Goal: Communication & Community: Answer question/provide support

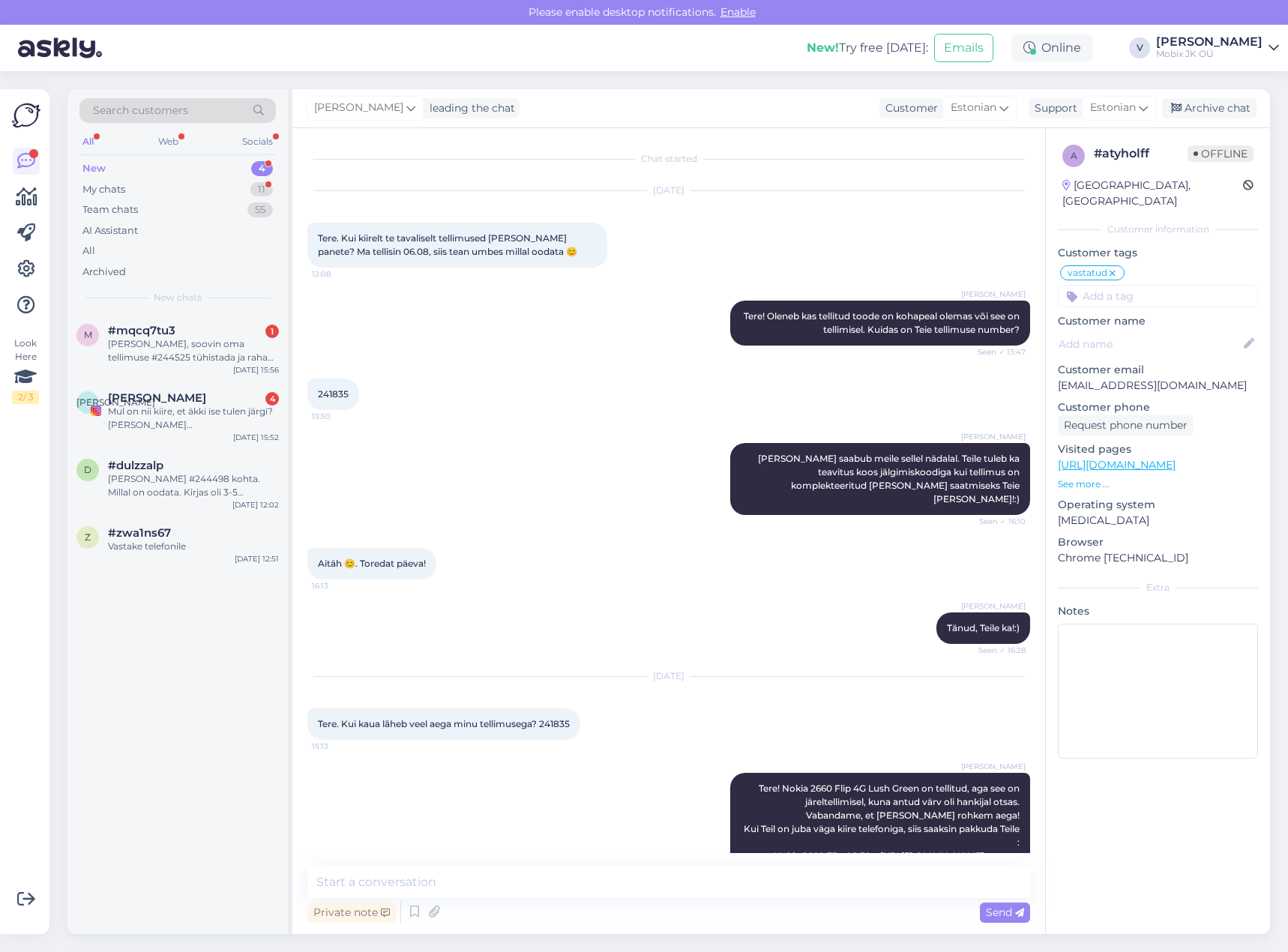
scroll to position [36, 0]
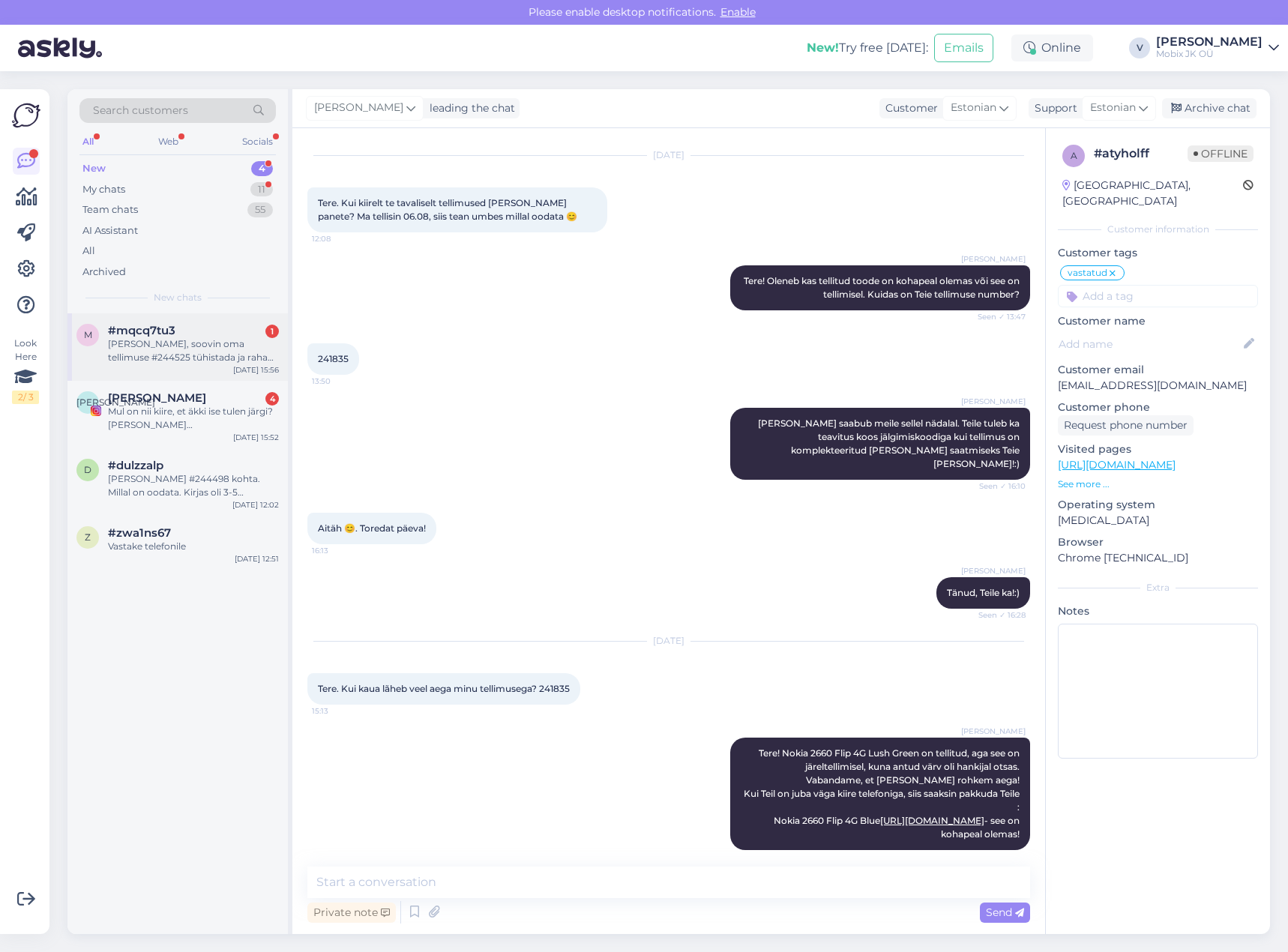
click at [230, 357] on div "[PERSON_NAME], soovin oma tellimuse #244525 tühistada ja raha kontole tegasi sa…" at bounding box center [194, 351] width 171 height 27
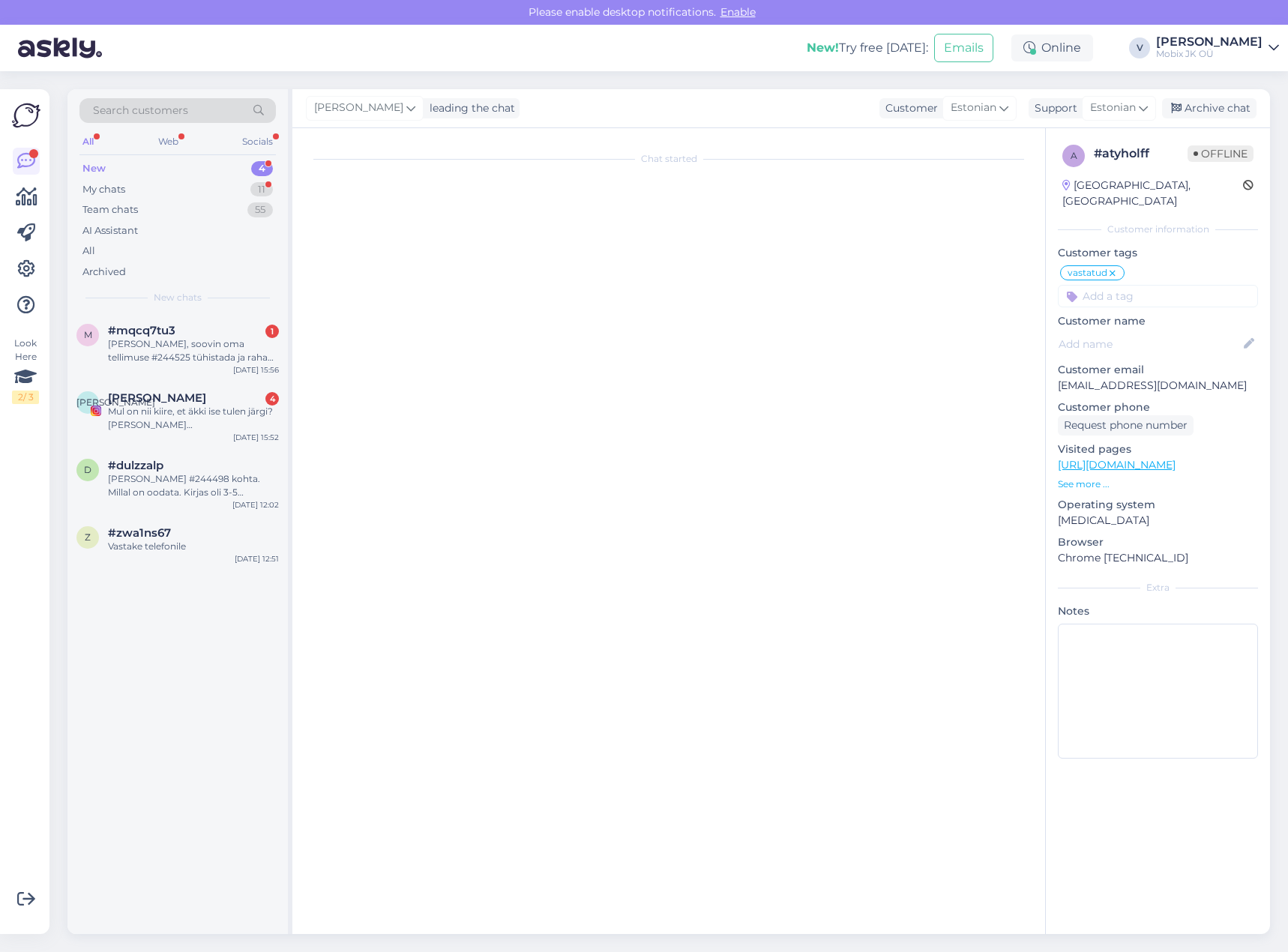
scroll to position [0, 0]
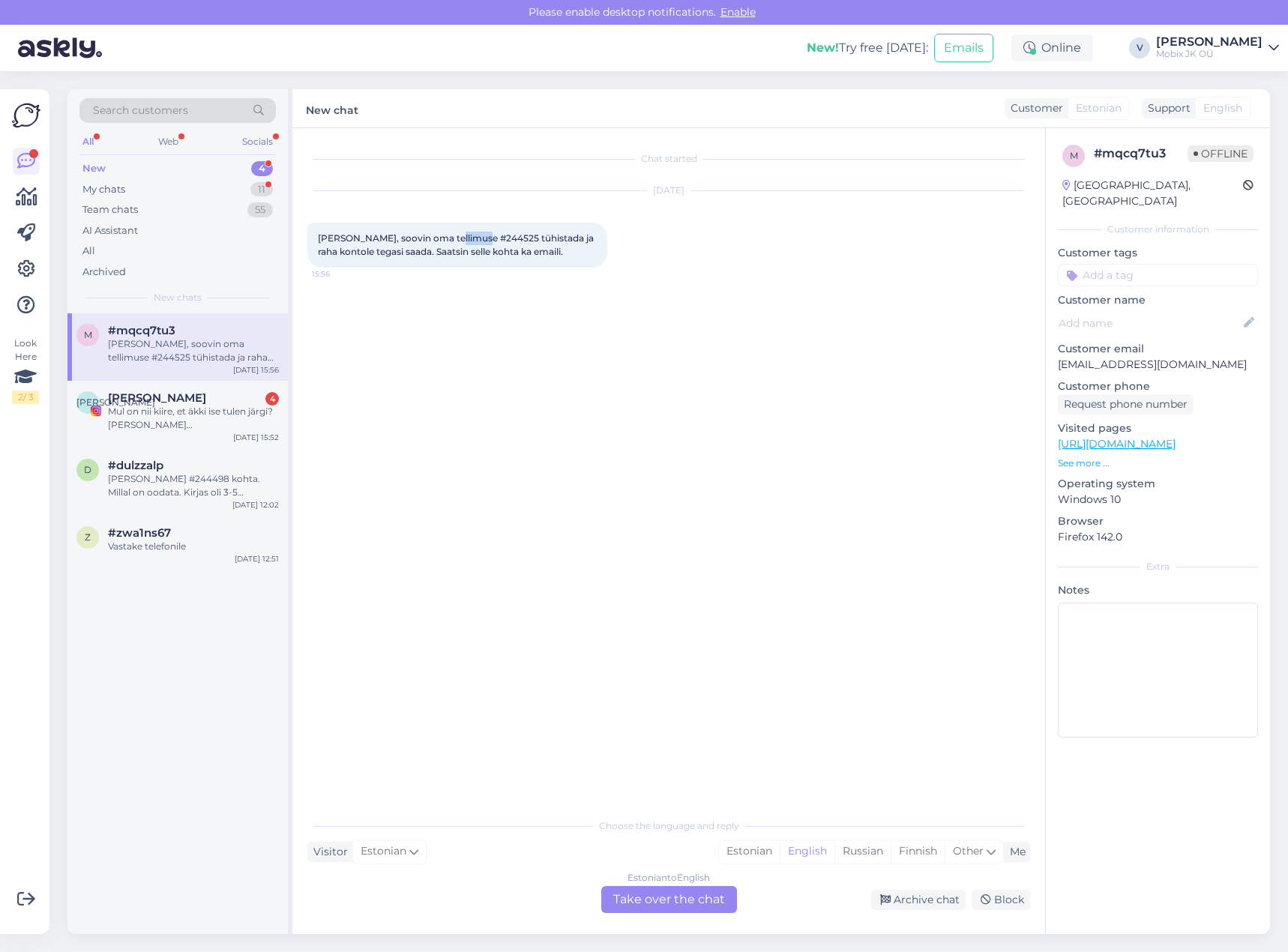
drag, startPoint x: 448, startPoint y: 237, endPoint x: 479, endPoint y: 235, distance: 31.1
click at [479, 235] on span "[PERSON_NAME], soovin oma tellimuse #244525 tühistada ja raha kontole tegasi sa…" at bounding box center [457, 245] width 278 height 25
copy span "244525"
click at [743, 844] on div "Estonian" at bounding box center [749, 852] width 61 height 23
click at [694, 892] on div "Estonian to Estonian Take over the chat" at bounding box center [669, 900] width 136 height 27
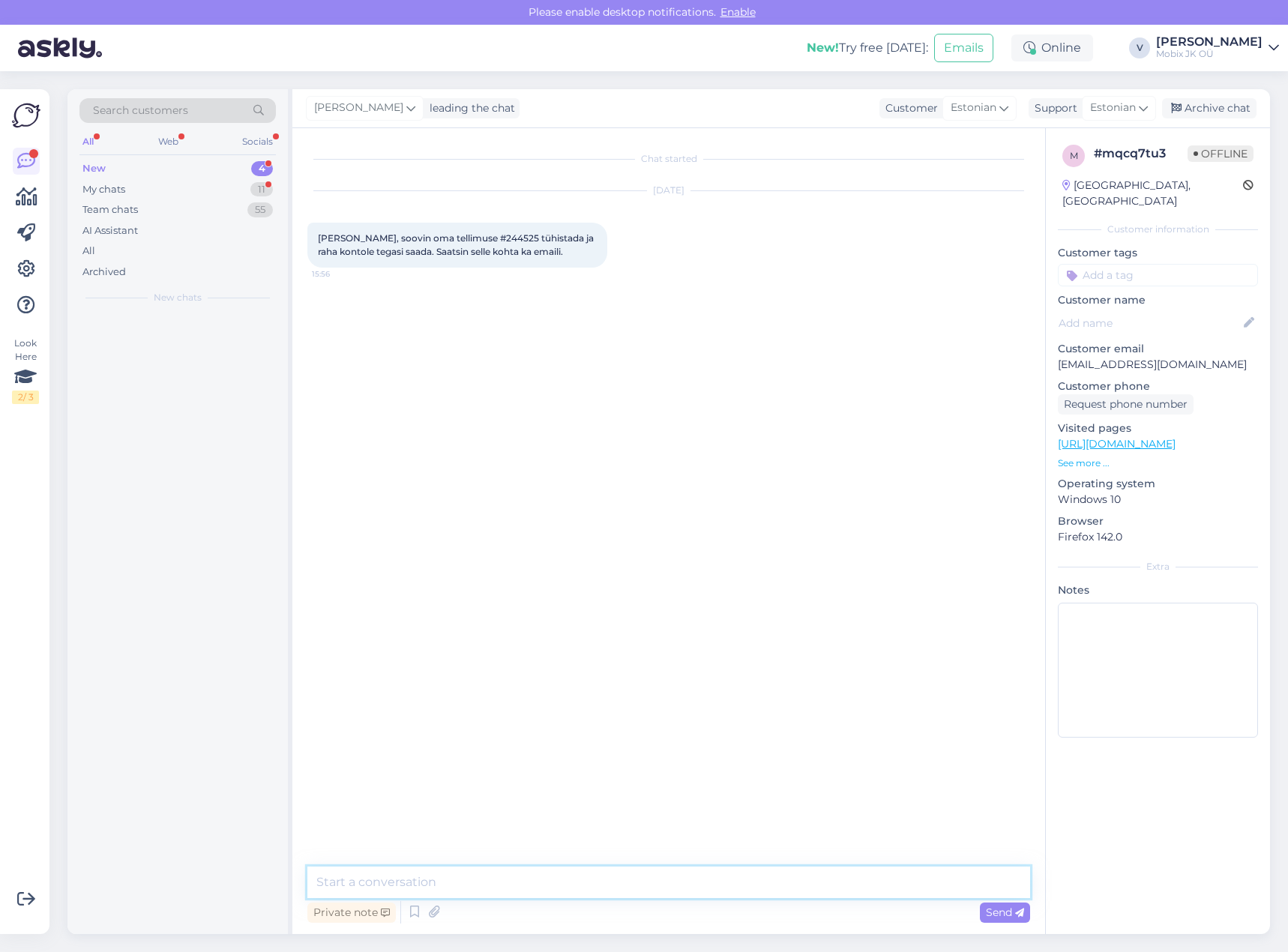
click at [681, 876] on textarea at bounding box center [669, 882] width 722 height 32
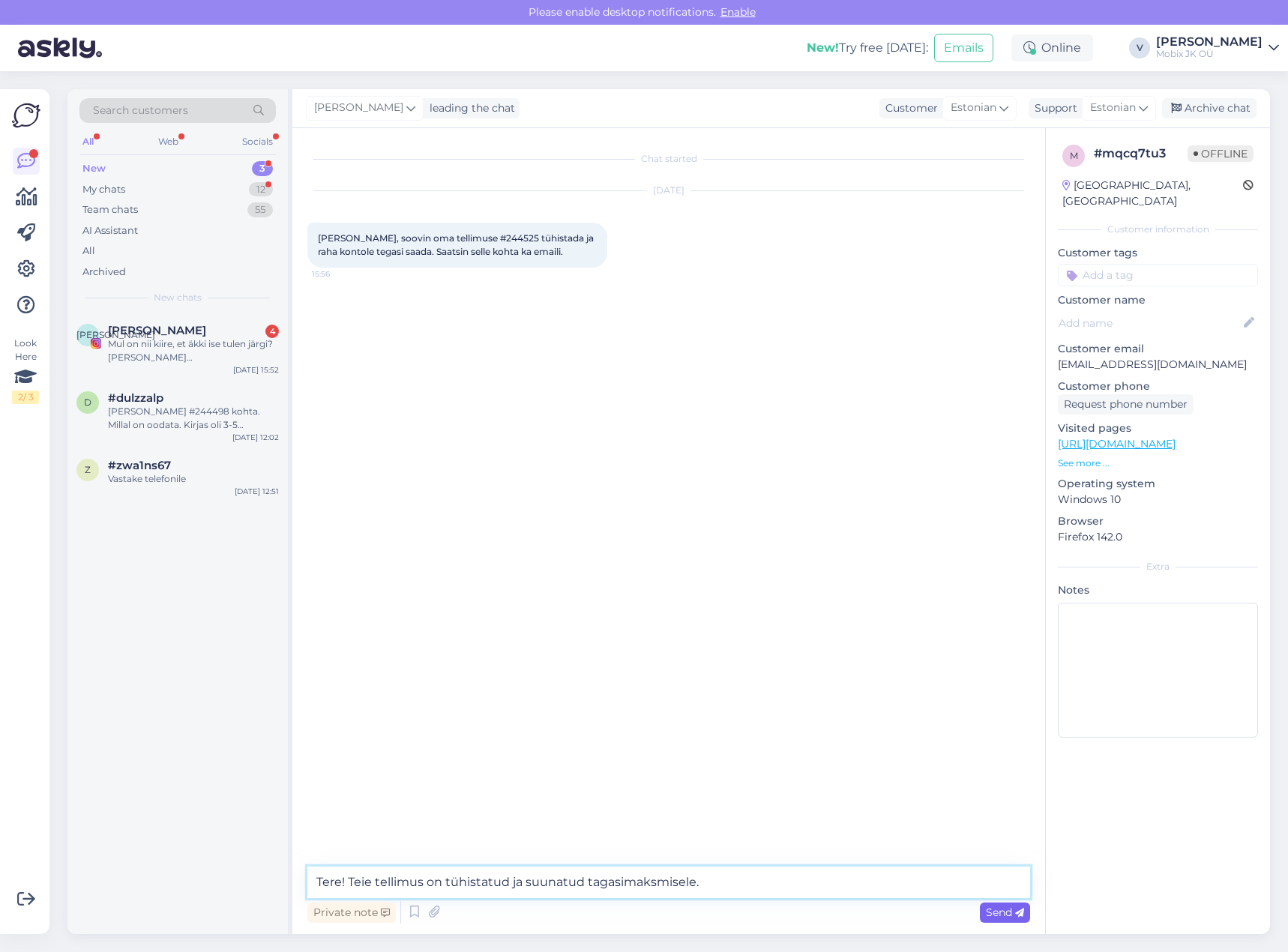
type textarea "Tere! Teie tellimus on tühistatud ja suunatud tagasimaksmisele."
click at [1009, 907] on span "Send" at bounding box center [1005, 913] width 38 height 14
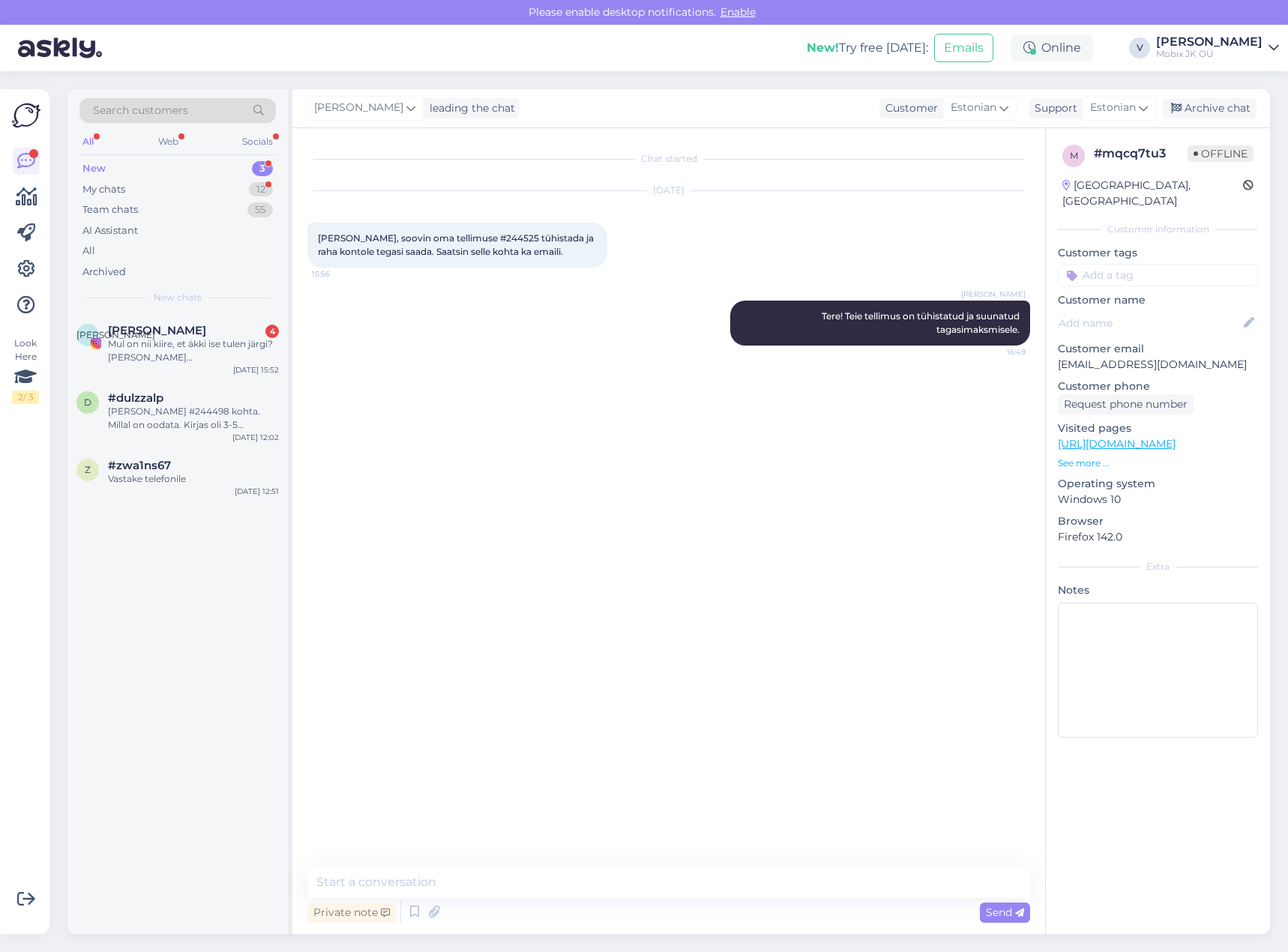
click at [1168, 264] on input at bounding box center [1158, 275] width 200 height 23
type input "teg"
click at [1090, 311] on span "[PERSON_NAME]" at bounding box center [1127, 315] width 79 height 9
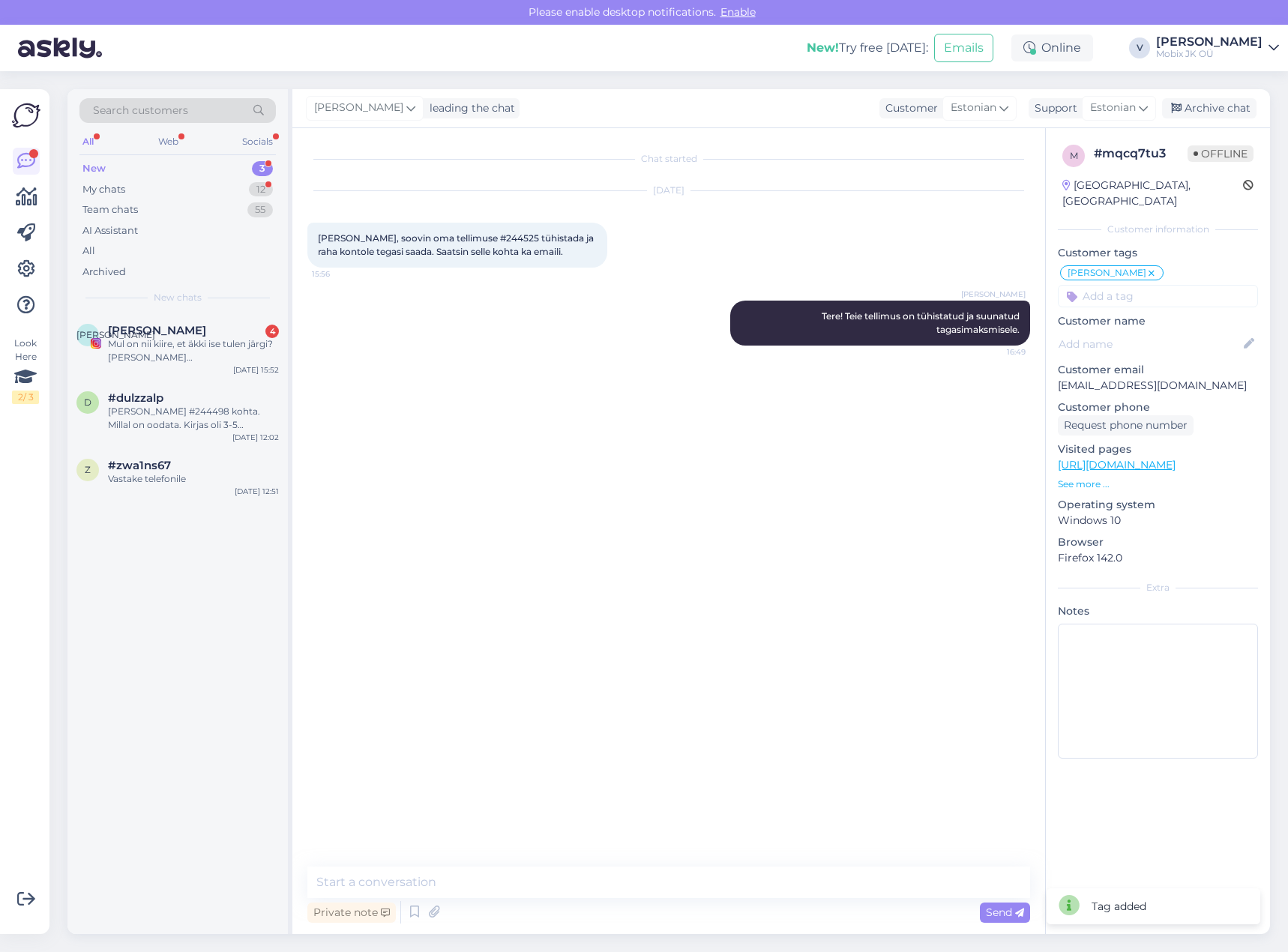
click at [1220, 94] on div "[PERSON_NAME] leading the chat Customer Estonian Support Estonian Archive chat" at bounding box center [781, 108] width 978 height 39
click at [1221, 100] on div "Archive chat" at bounding box center [1208, 108] width 95 height 20
click at [232, 360] on div "Mul on nii kiire, et äkki ise tulen järgi? [PERSON_NAME][GEOGRAPHIC_DATA] homme" at bounding box center [194, 351] width 171 height 27
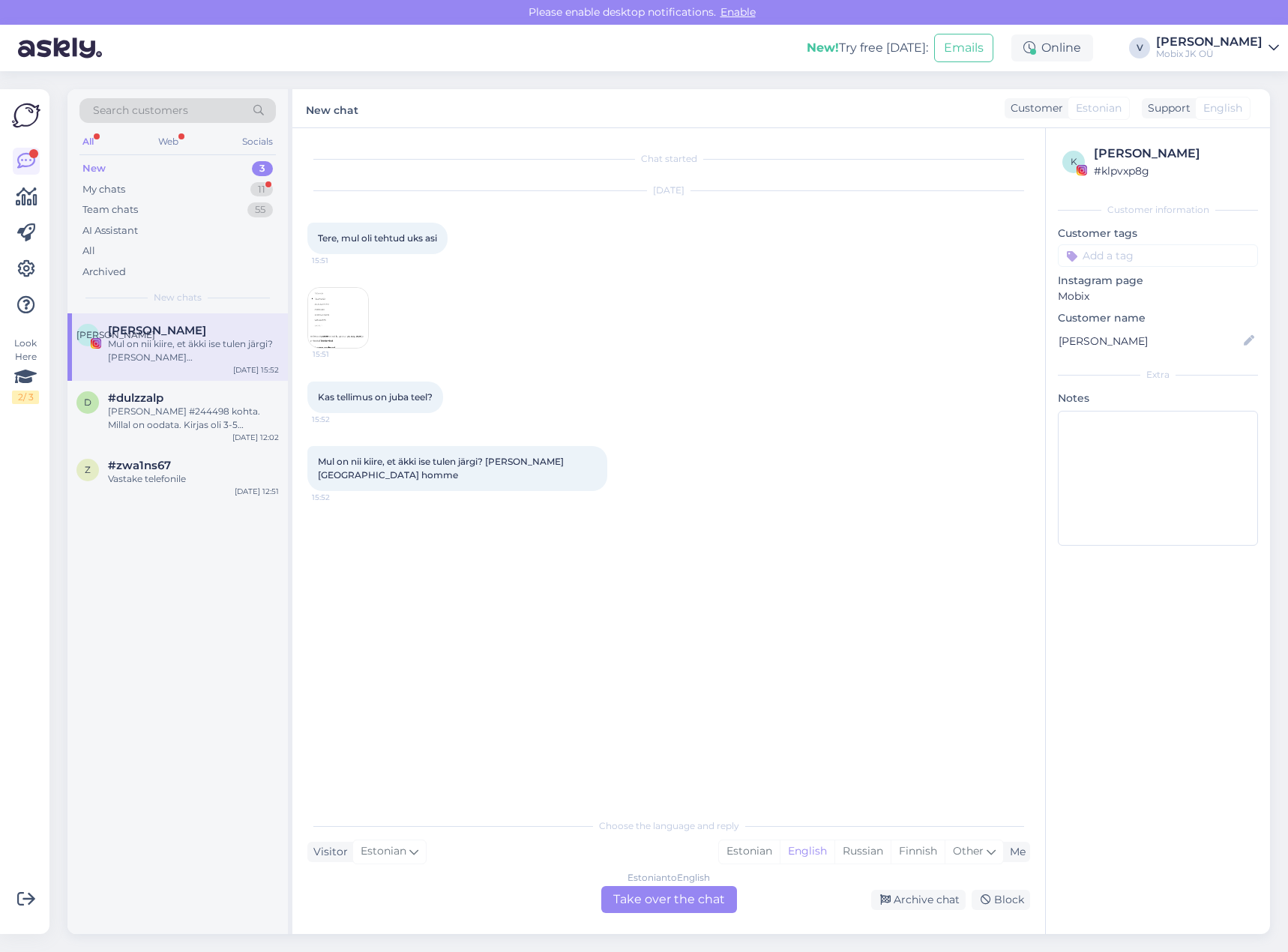
click at [344, 321] on img at bounding box center [338, 317] width 60 height 60
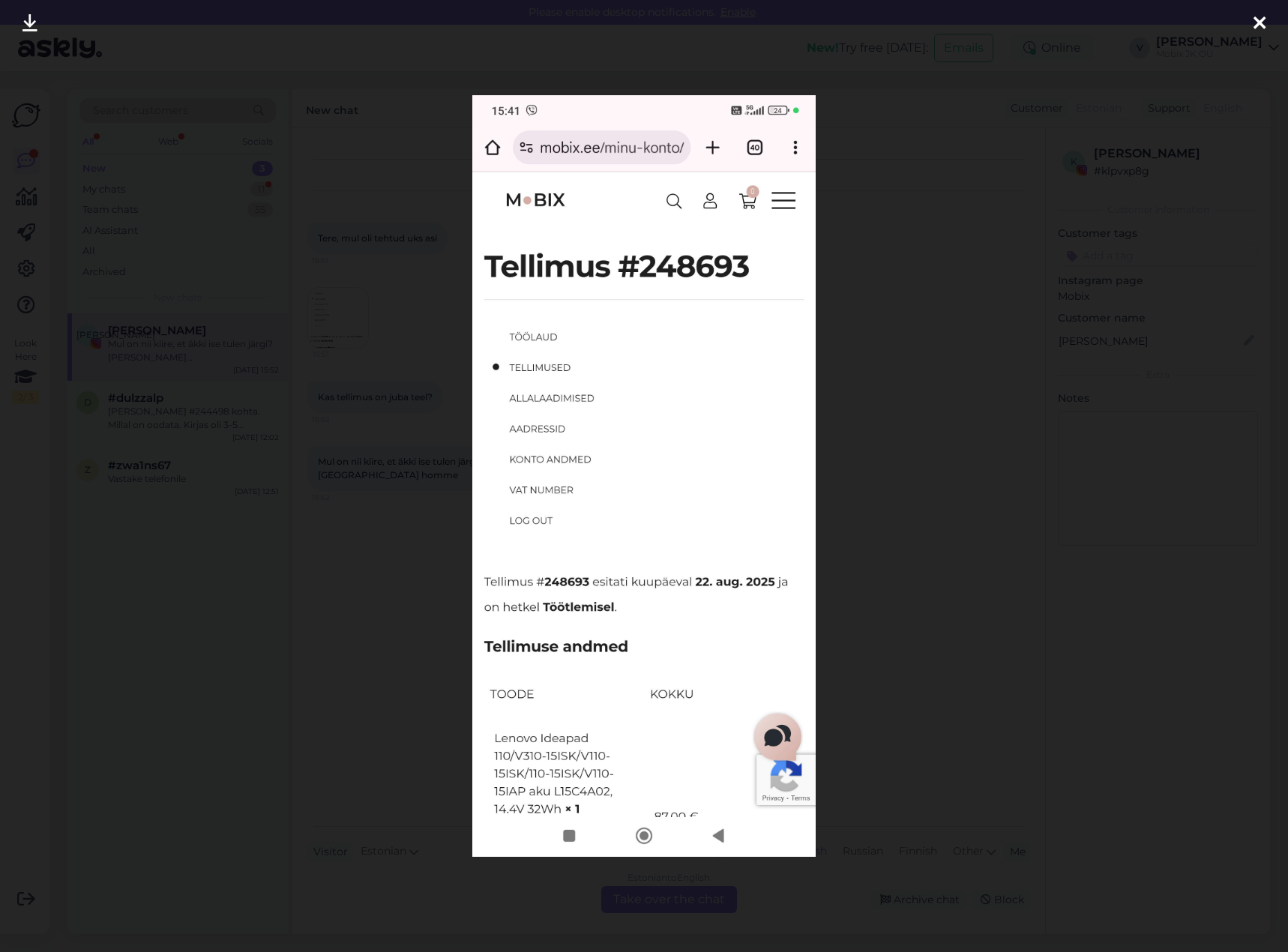
click at [1266, 20] on div at bounding box center [1259, 23] width 30 height 47
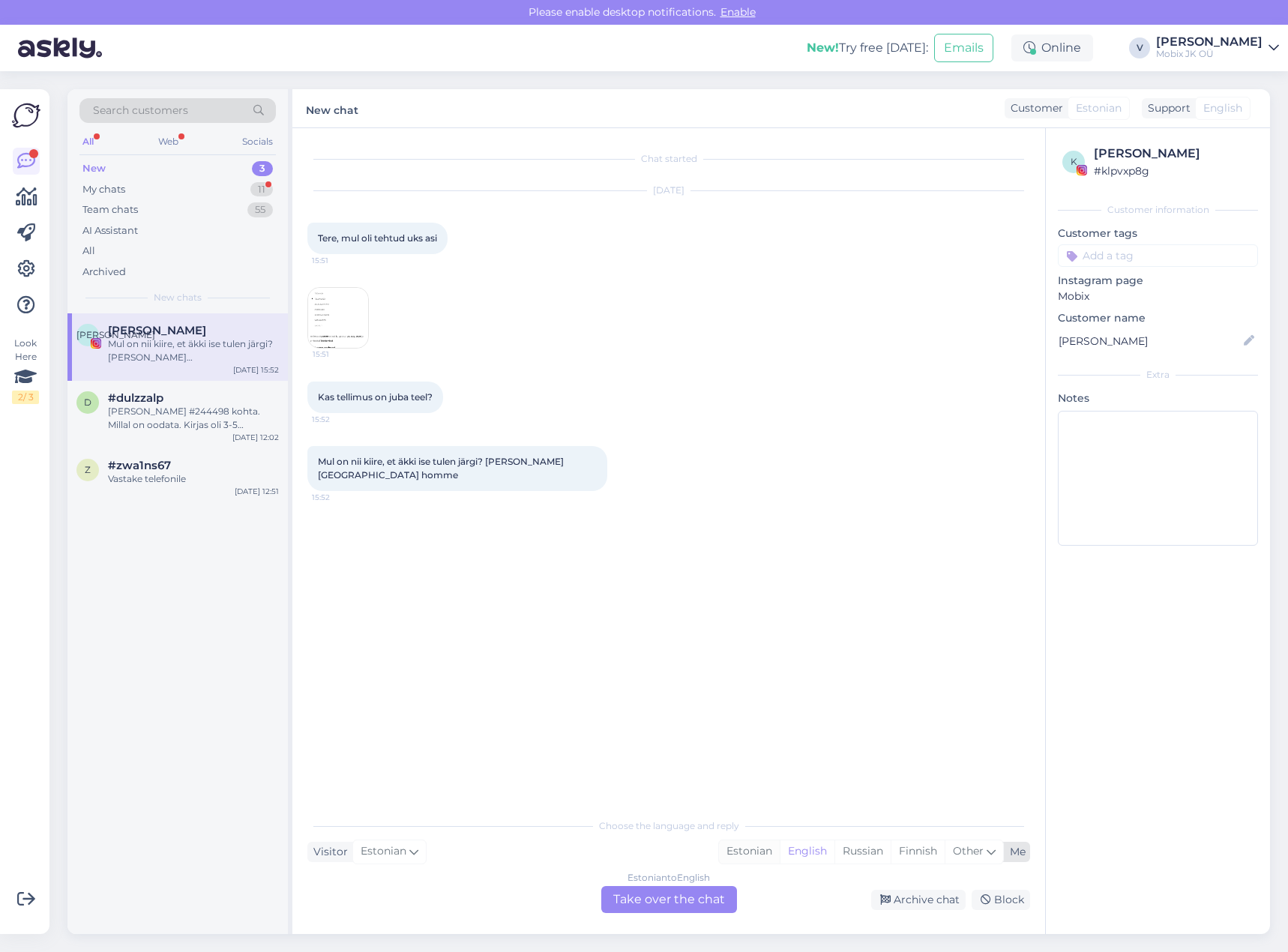
click at [742, 847] on div "Estonian" at bounding box center [749, 852] width 61 height 23
click at [711, 894] on div "Estonian to Estonian Take over the chat" at bounding box center [669, 900] width 136 height 27
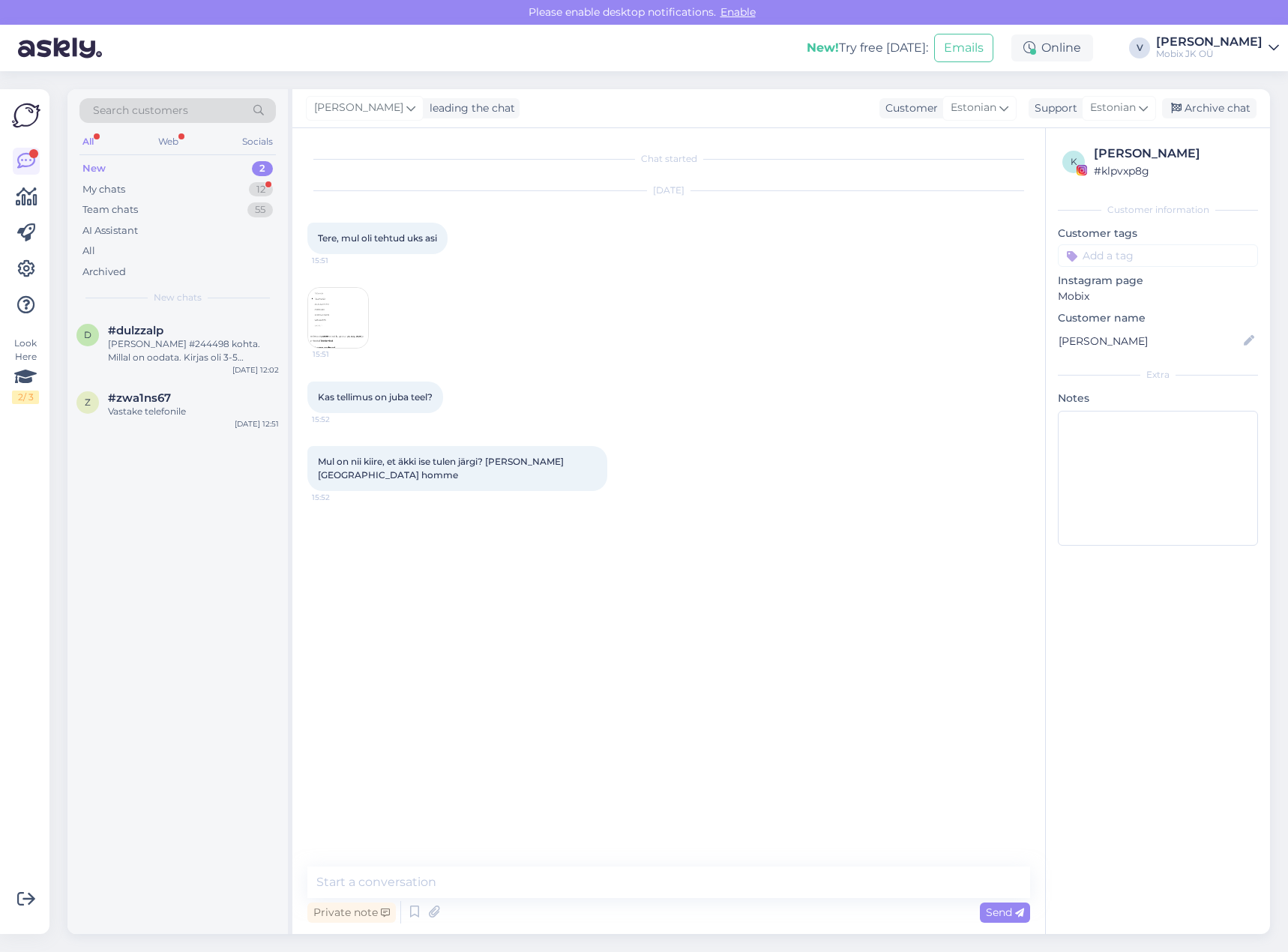
click at [703, 870] on textarea at bounding box center [669, 882] width 722 height 32
click at [538, 877] on textarea "Tere!" at bounding box center [669, 882] width 722 height 32
paste textarea "Lenovo Ideapad 110/V310-15ISK/V110-15ISK/110-15ISK/V110-15IAP aku L15C4A02, 14.…"
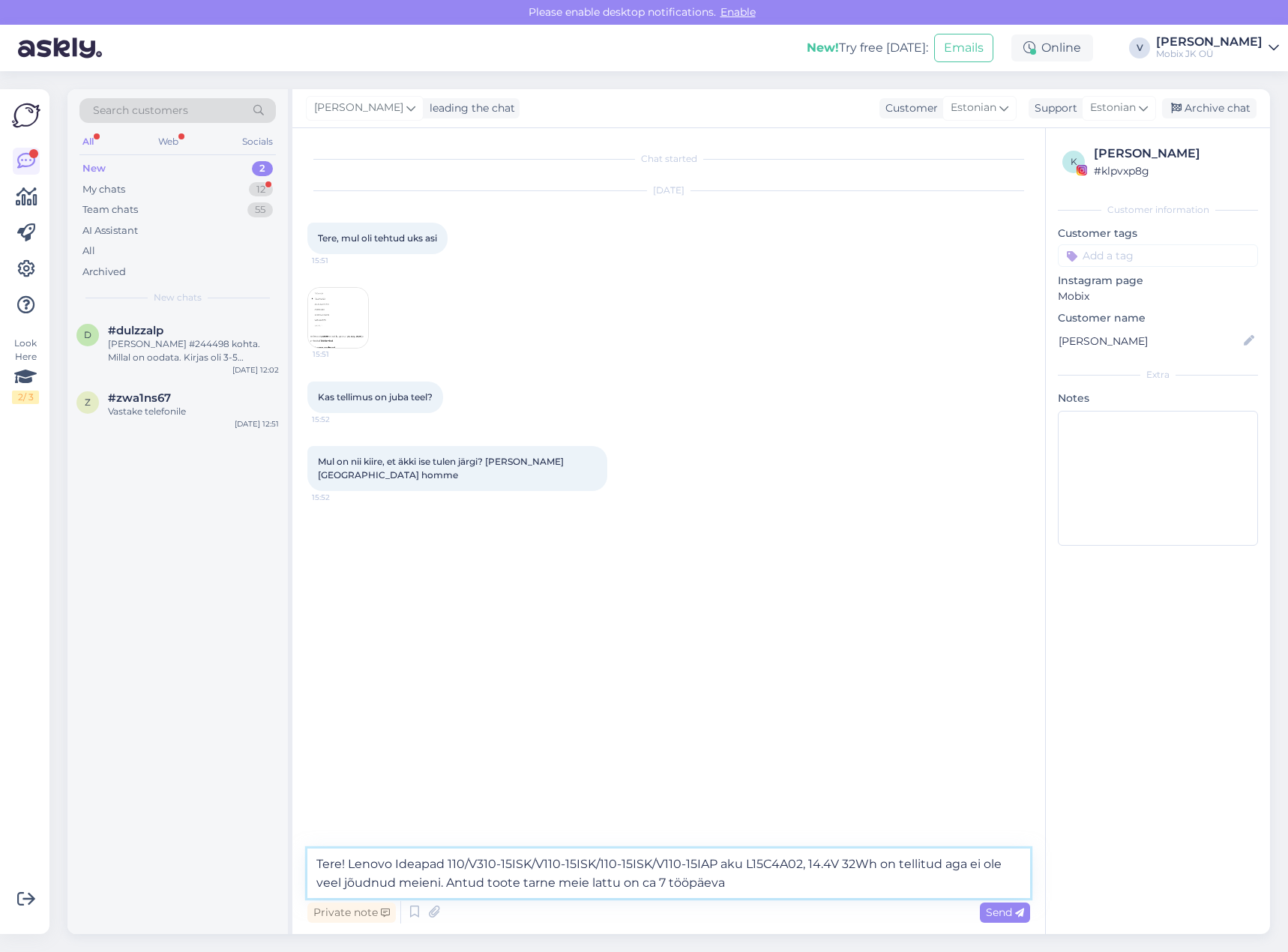
type textarea "Tere! Lenovo Ideapad 110/V310-15ISK/V110-15ISK/110-15ISK/V110-15IAP aku L15C4A0…"
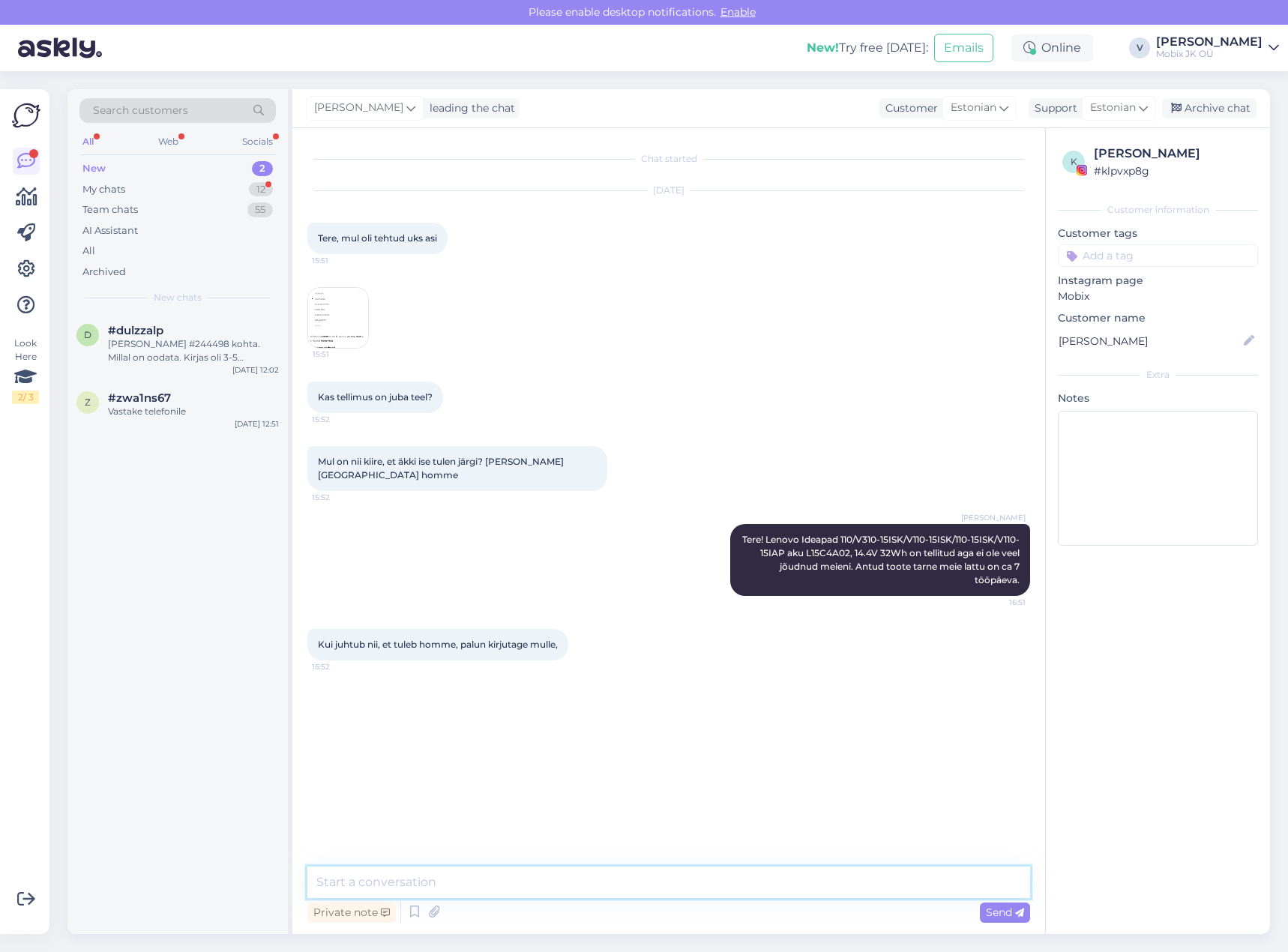
click at [860, 872] on textarea at bounding box center [669, 882] width 722 height 32
type textarea "Hästi, teeme nii!"
click at [1128, 259] on input at bounding box center [1158, 256] width 200 height 23
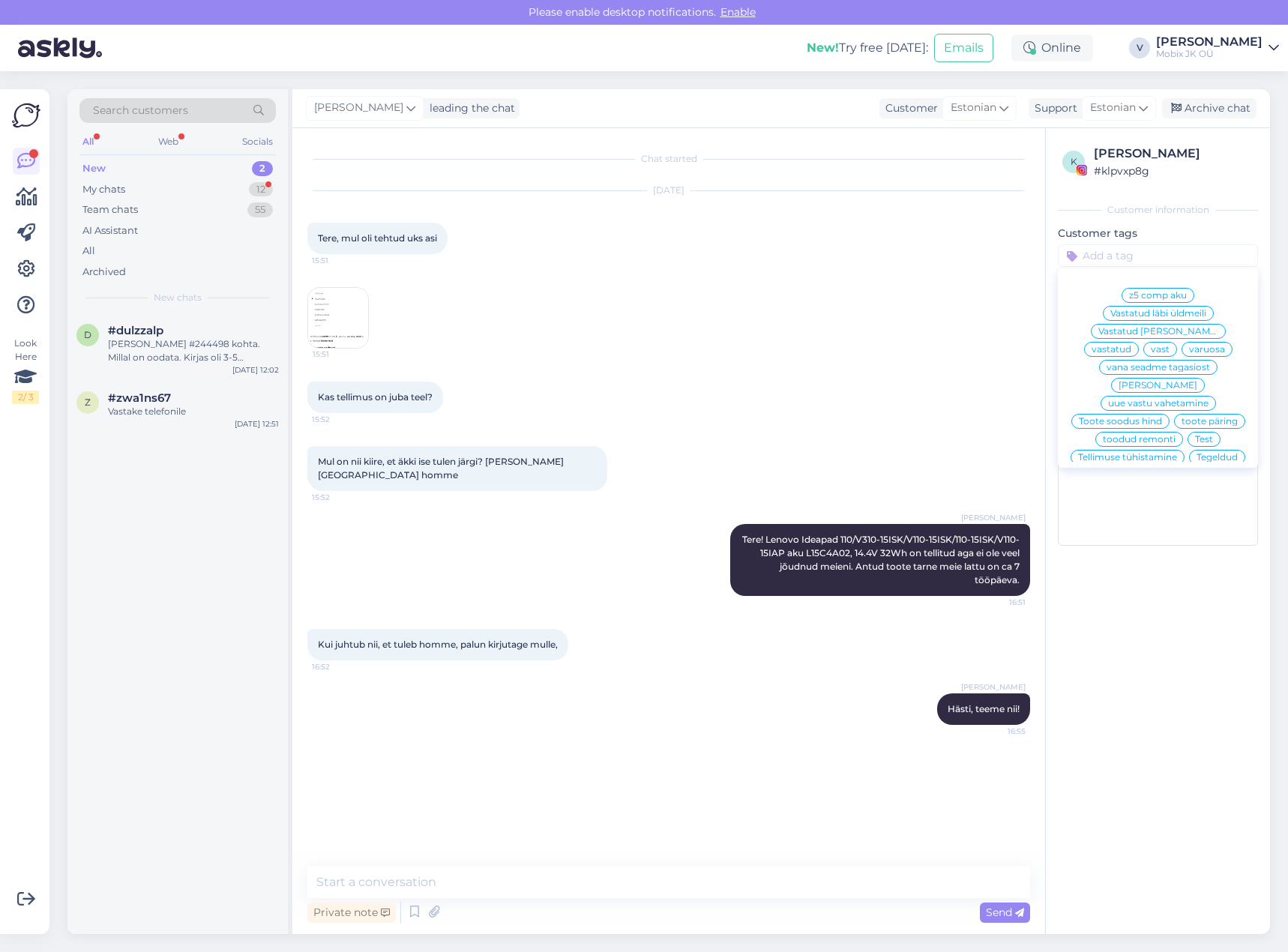
click at [1131, 345] on span "vastatud" at bounding box center [1111, 349] width 39 height 9
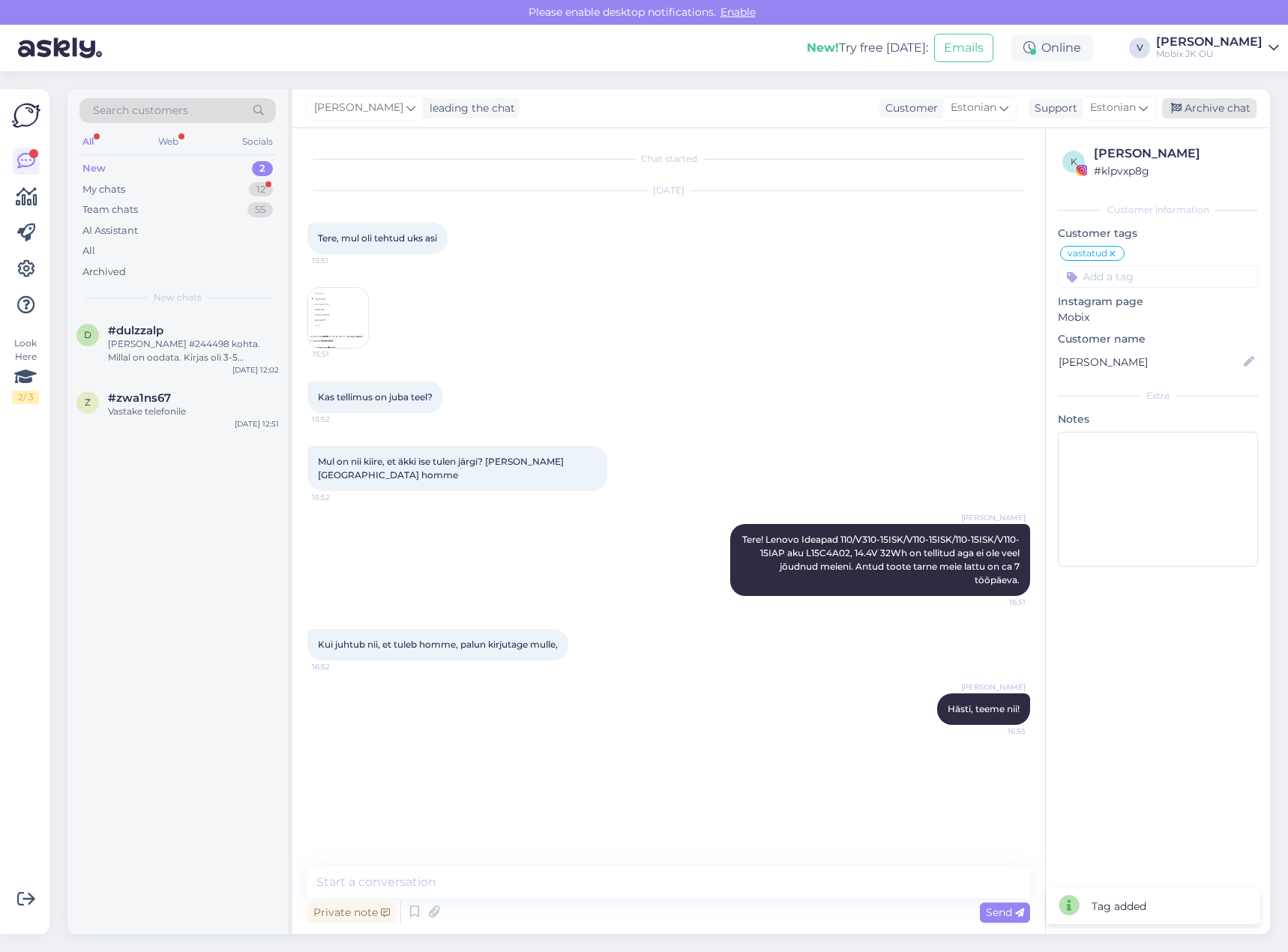
click at [1183, 103] on div "Archive chat" at bounding box center [1208, 108] width 95 height 20
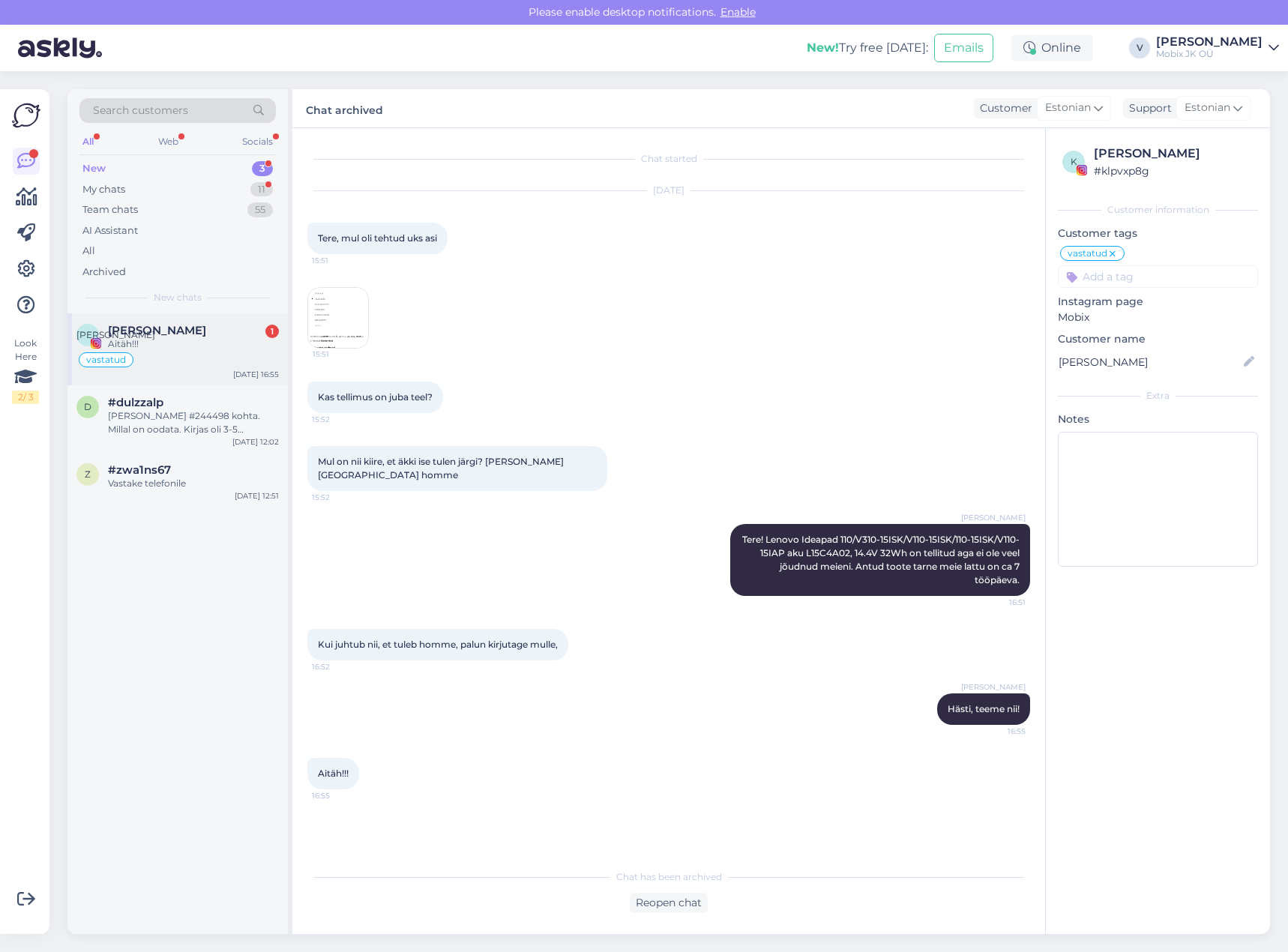
click at [239, 332] on div "[PERSON_NAME] 1" at bounding box center [194, 331] width 171 height 14
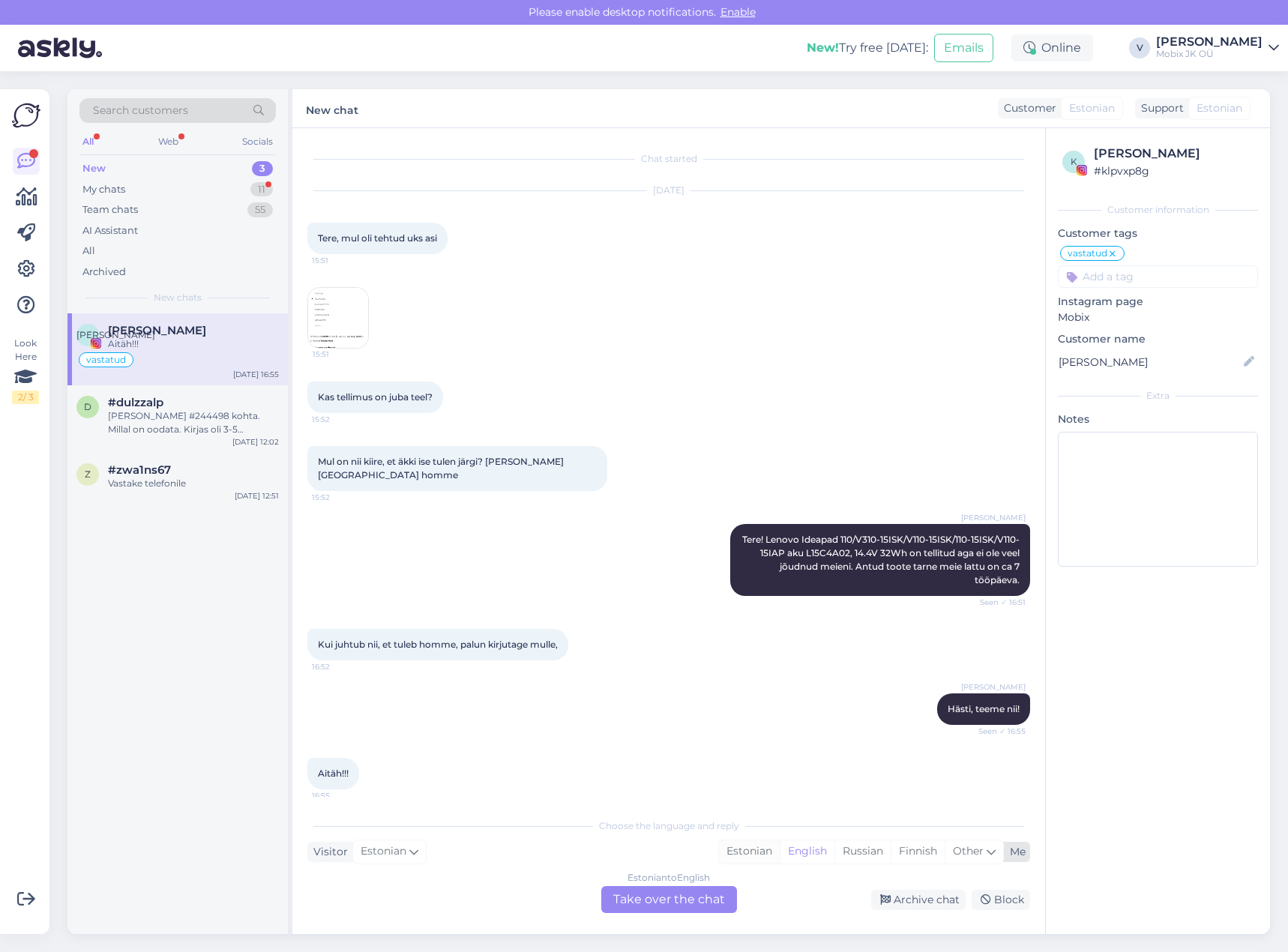
click at [747, 859] on div "Estonian" at bounding box center [749, 852] width 61 height 23
click at [703, 883] on div "Estonian to Estonian" at bounding box center [669, 878] width 89 height 14
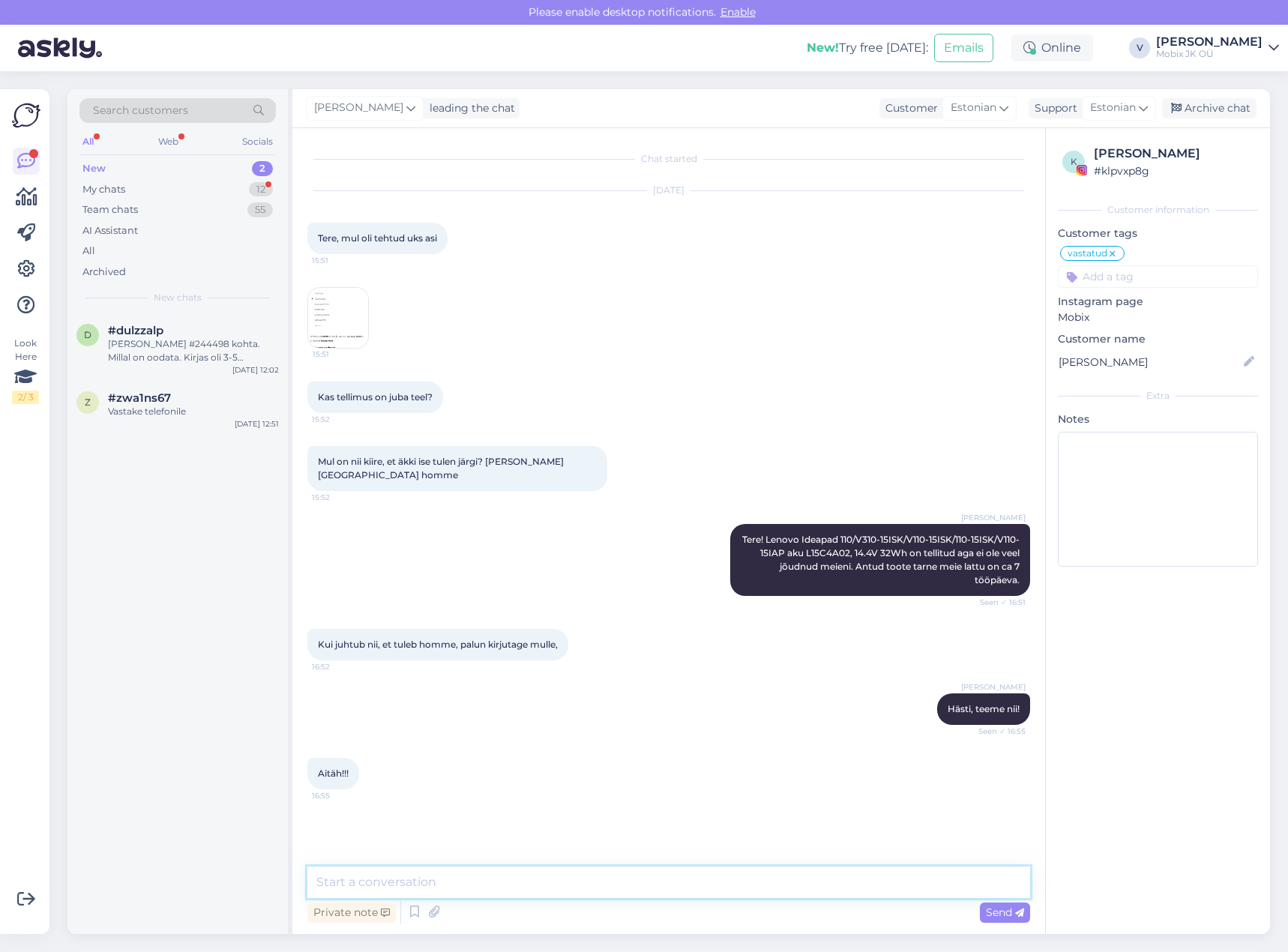
click at [706, 891] on textarea at bounding box center [669, 882] width 722 height 32
type textarea "Palun!"
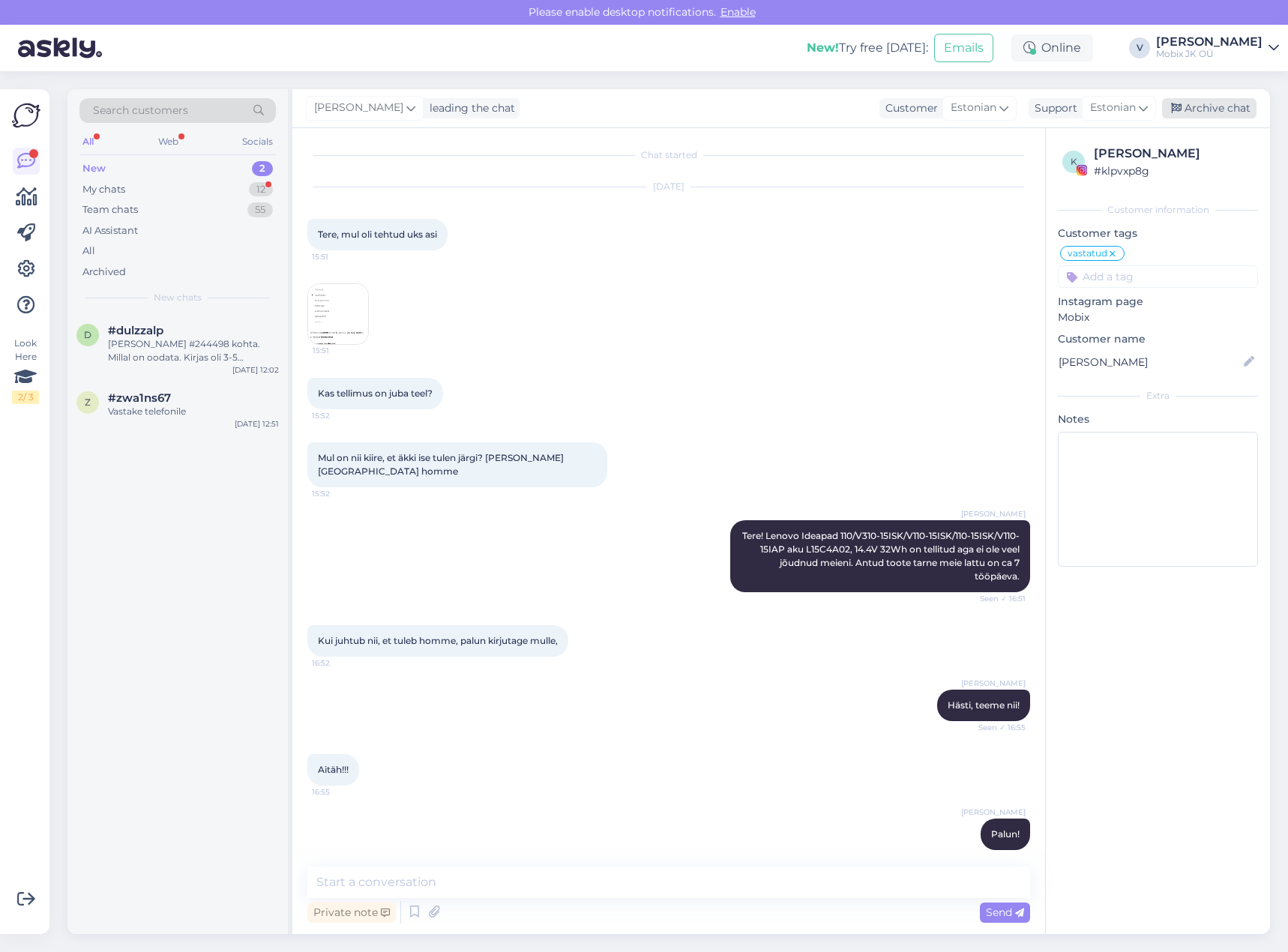
click at [1202, 103] on div "Archive chat" at bounding box center [1208, 108] width 95 height 20
